Goal: Find specific page/section: Find specific page/section

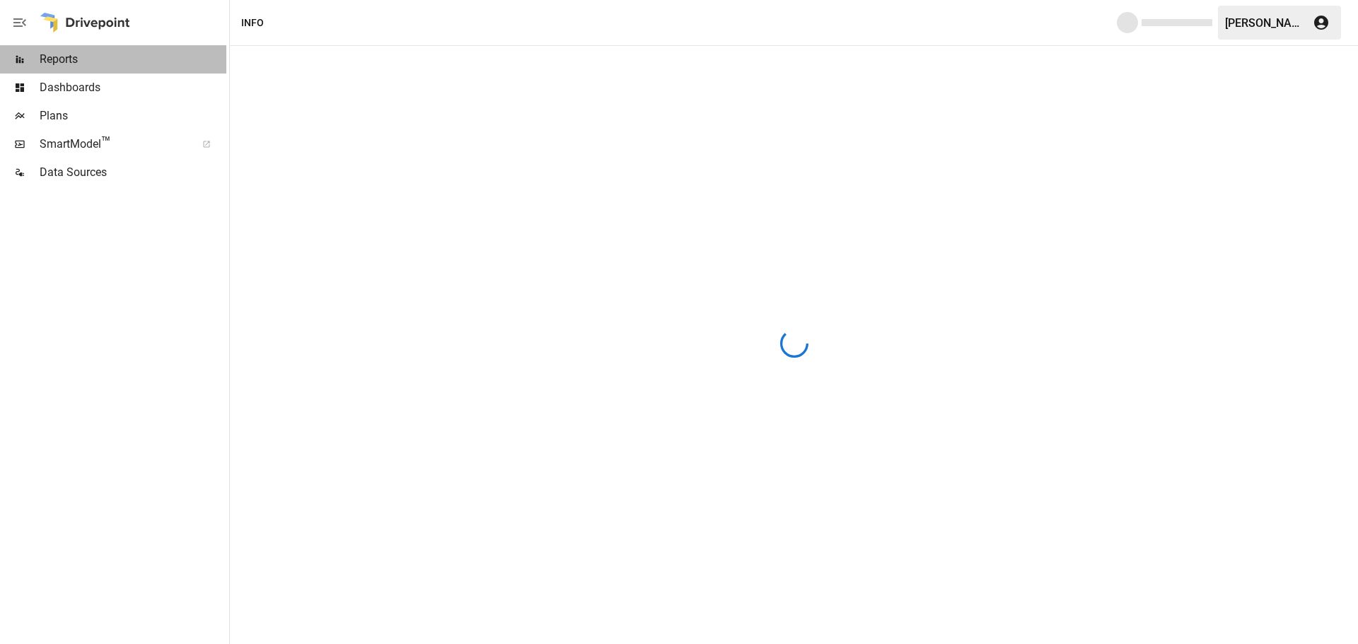
click at [70, 64] on span "Reports" at bounding box center [133, 59] width 187 height 17
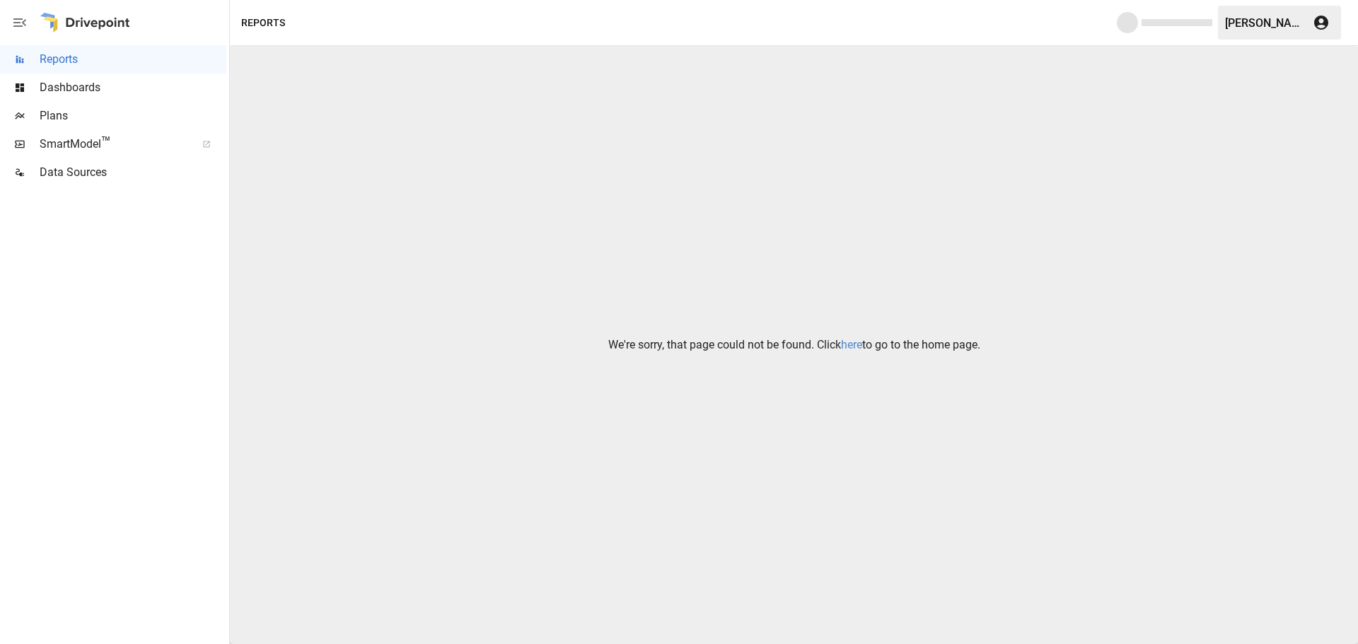
click at [855, 342] on link "here" at bounding box center [851, 344] width 21 height 13
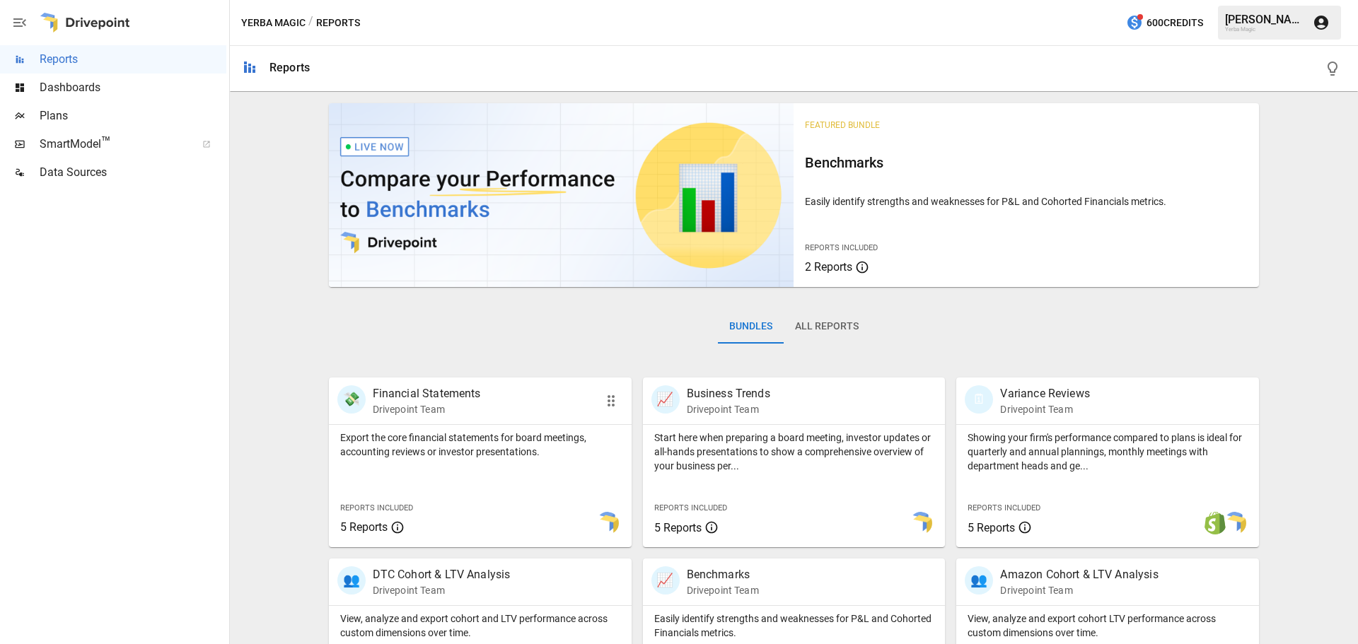
click at [449, 481] on div "Export the core financial statements for board meetings, accounting reviews or …" at bounding box center [480, 486] width 303 height 122
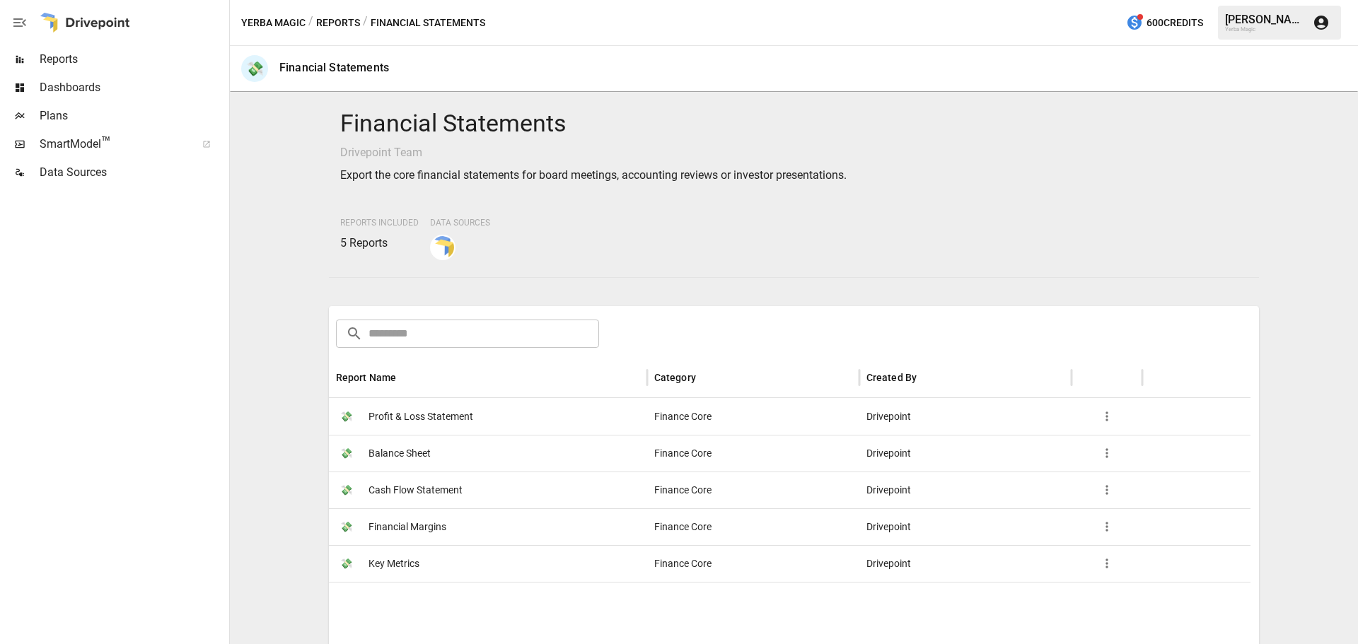
click at [444, 413] on span "Profit & Loss Statement" at bounding box center [420, 417] width 105 height 36
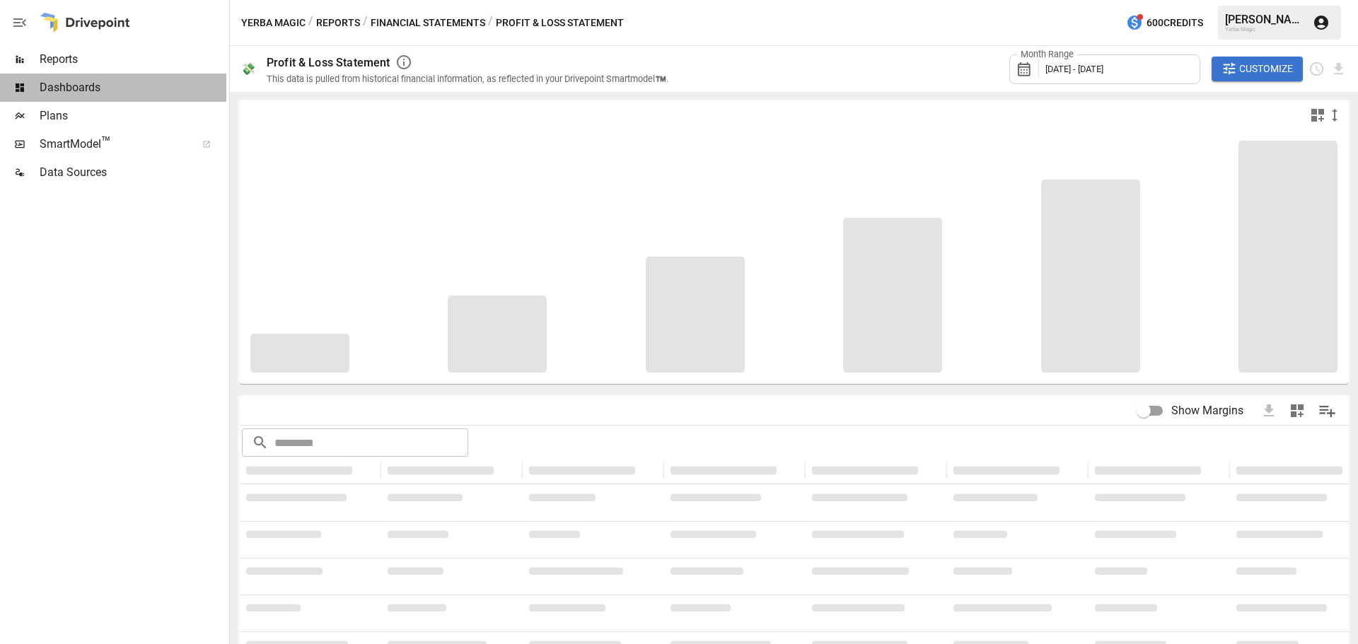
click at [79, 74] on div "Dashboards" at bounding box center [113, 88] width 226 height 28
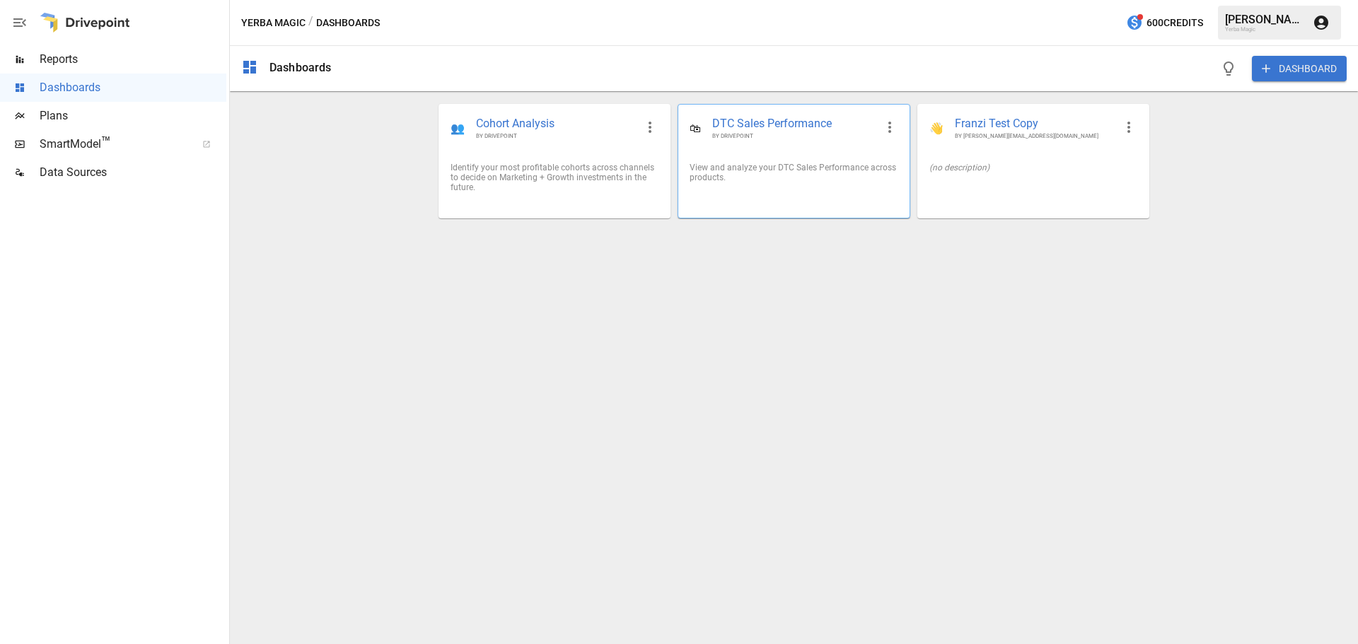
click at [779, 136] on span "BY DRIVEPOINT" at bounding box center [793, 136] width 163 height 8
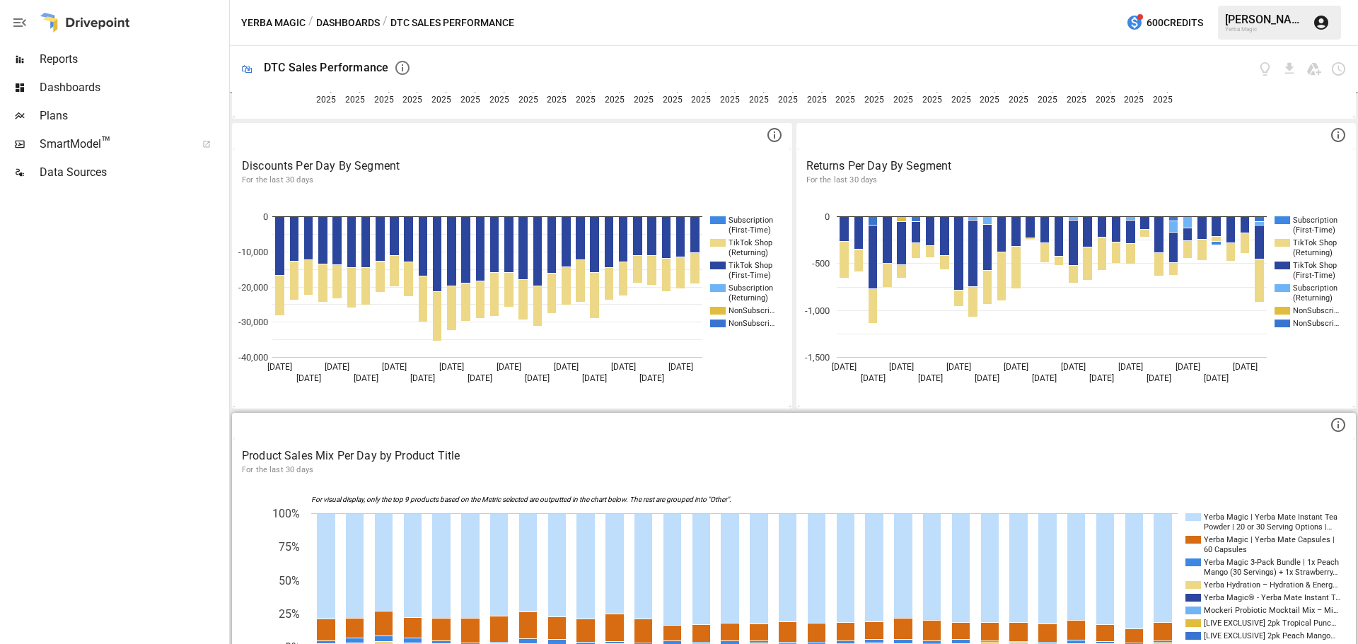
scroll to position [608, 0]
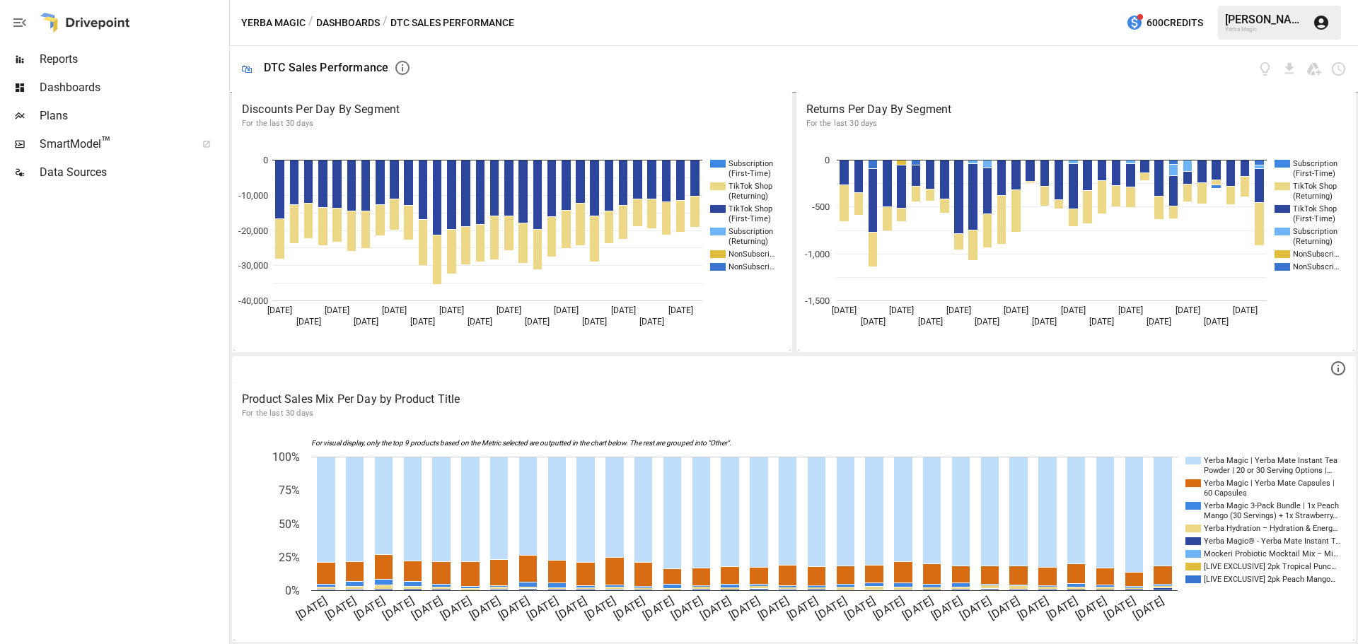
click at [80, 87] on span "Dashboards" at bounding box center [133, 87] width 187 height 17
